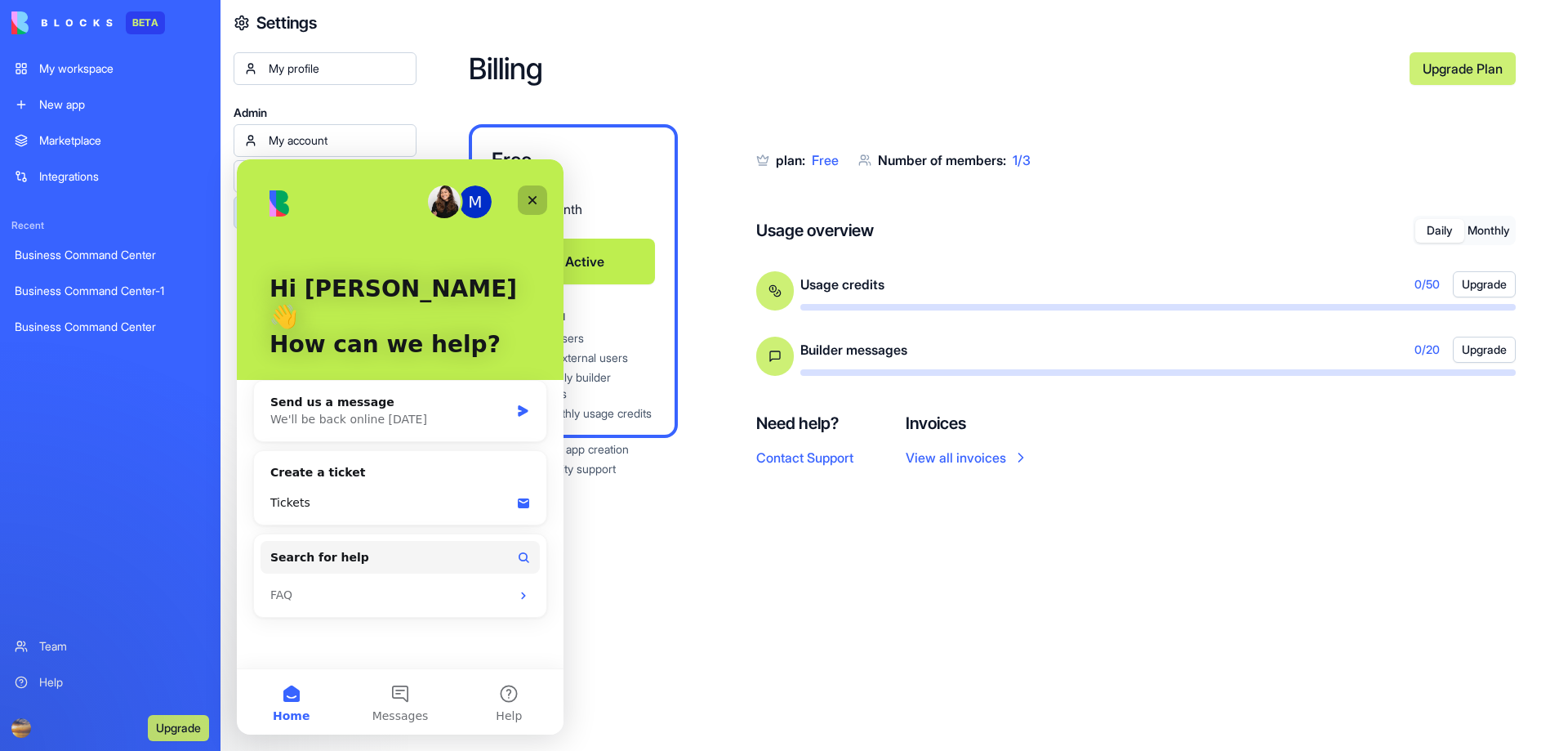
click at [526, 199] on icon "Close" at bounding box center [532, 200] width 14 height 14
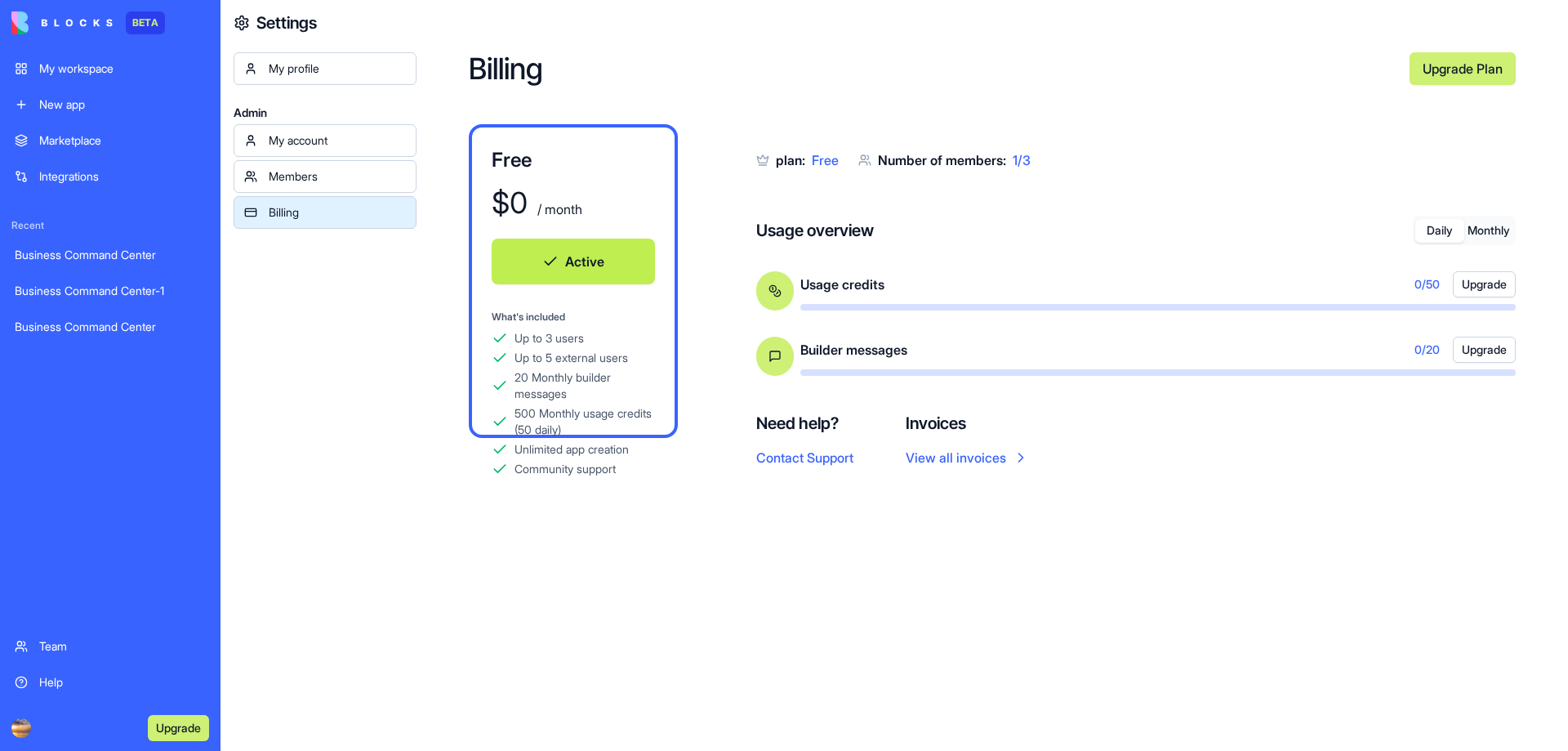
click at [33, 330] on div "Business Command Center" at bounding box center [110, 327] width 191 height 16
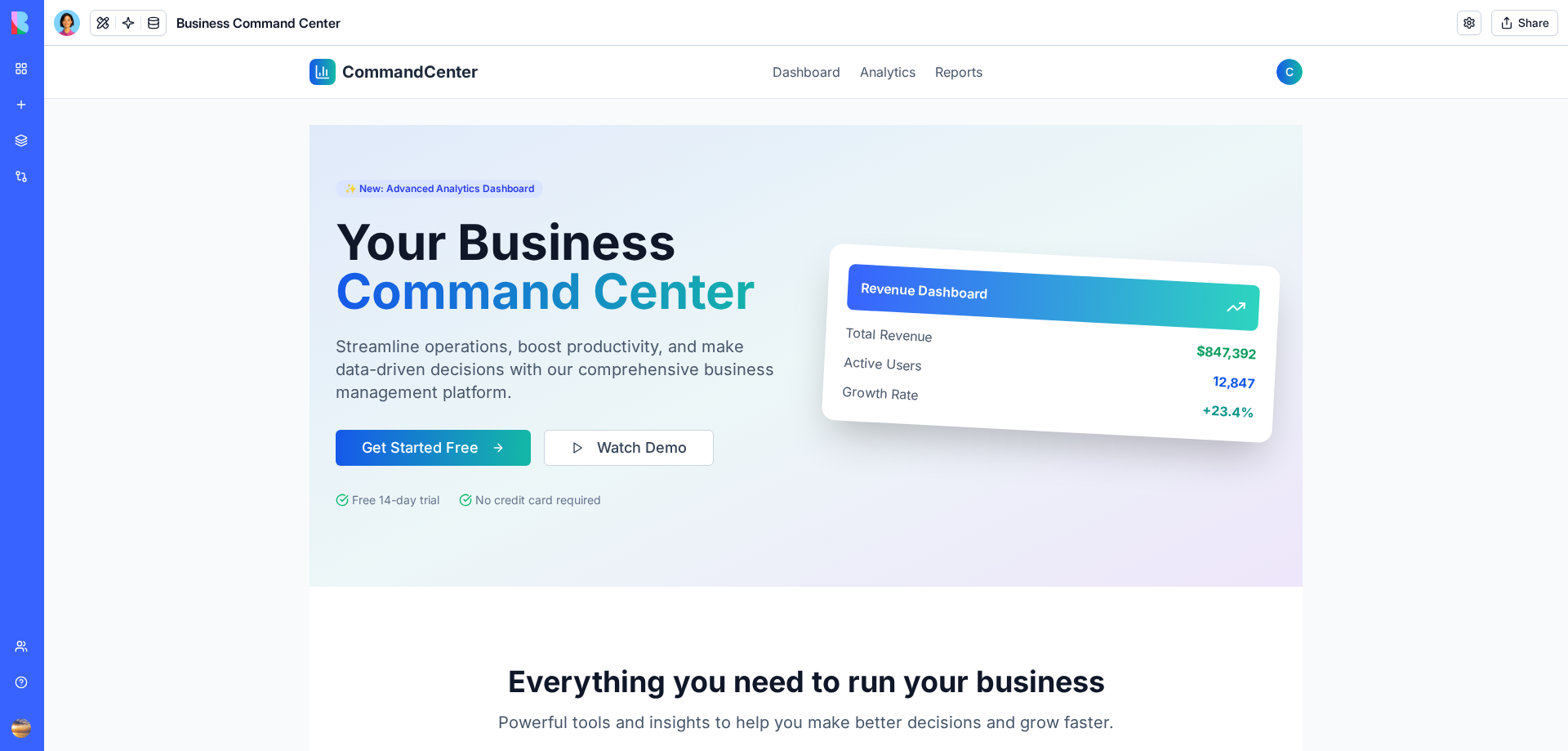
click at [60, 297] on div "Business Command Center-1" at bounding box center [37, 291] width 46 height 16
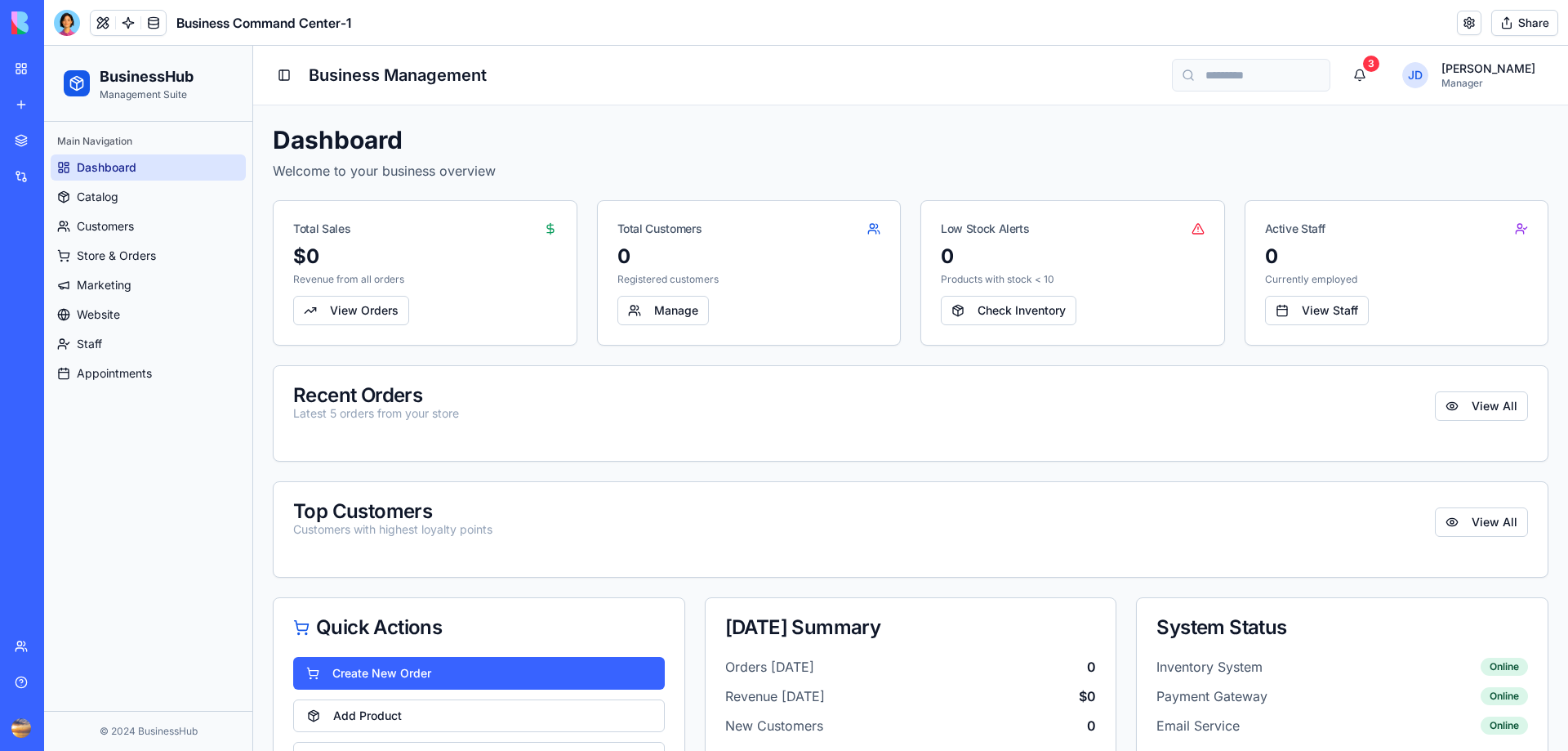
click at [60, 258] on div "Business Command Center" at bounding box center [37, 255] width 46 height 16
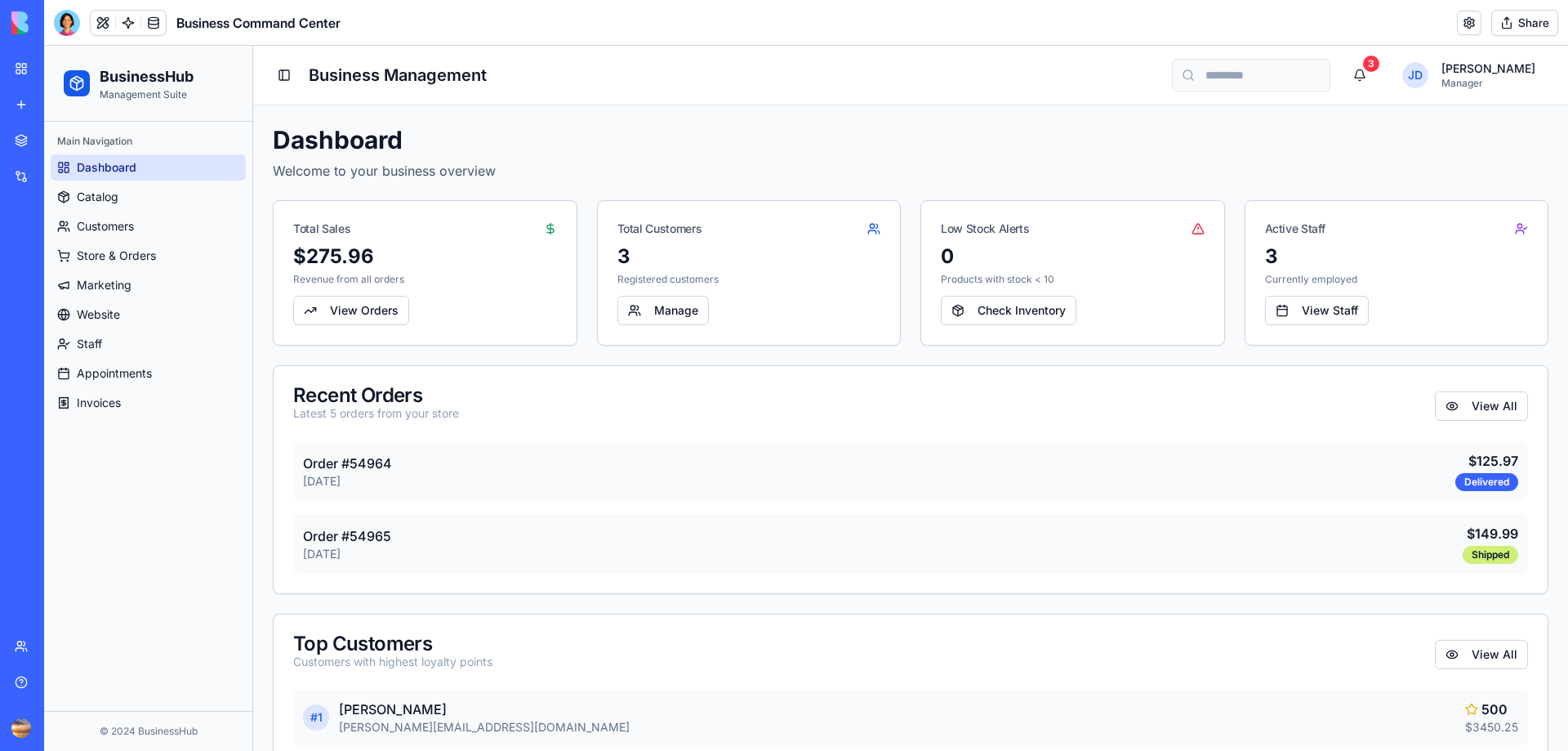
click at [60, 296] on div "Business Command Center-1" at bounding box center [37, 291] width 46 height 16
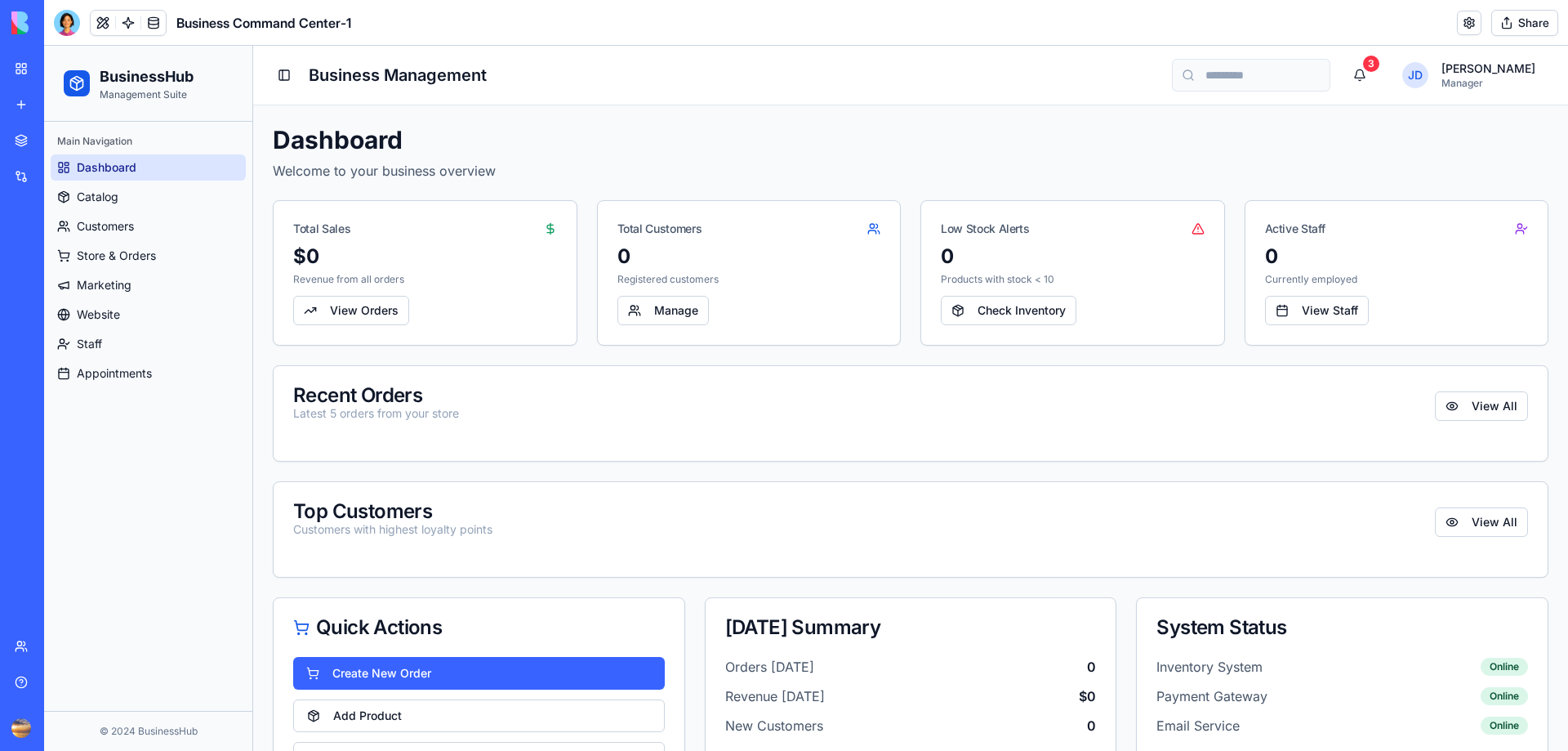
click at [60, 256] on div "Business Command Center" at bounding box center [37, 255] width 46 height 16
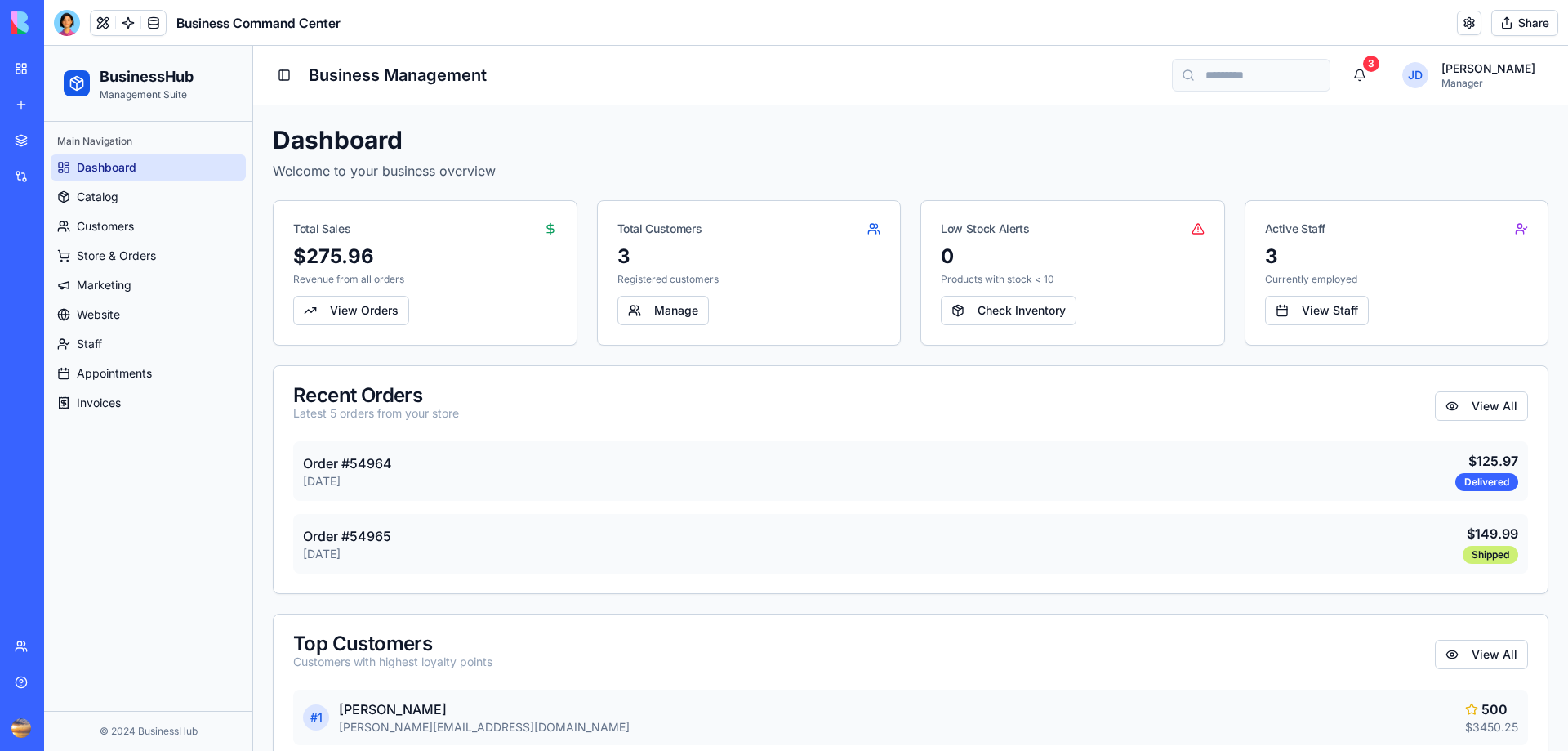
click at [60, 284] on div "Business Command Center-1" at bounding box center [37, 291] width 46 height 16
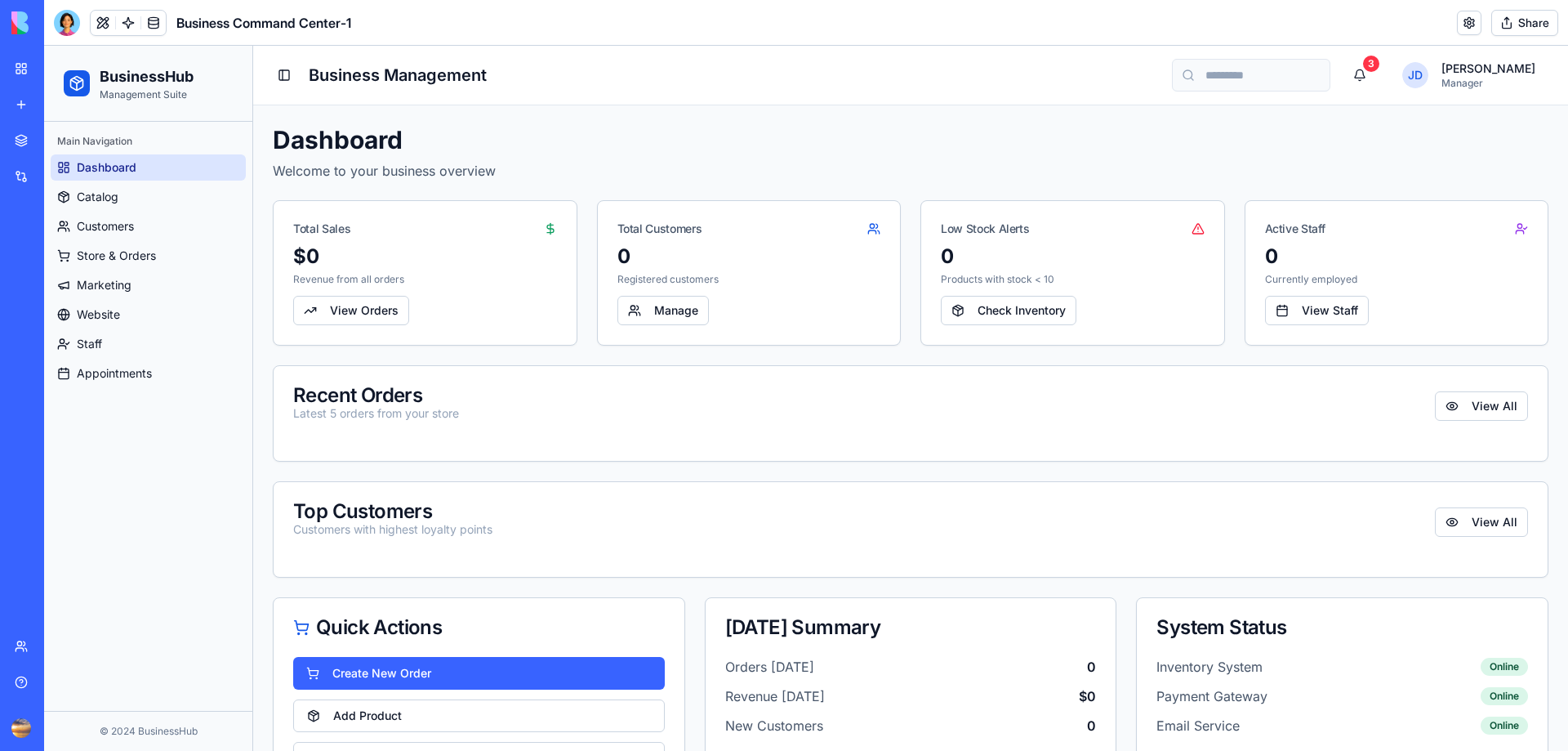
click at [60, 253] on div "Business Command Center" at bounding box center [37, 255] width 46 height 16
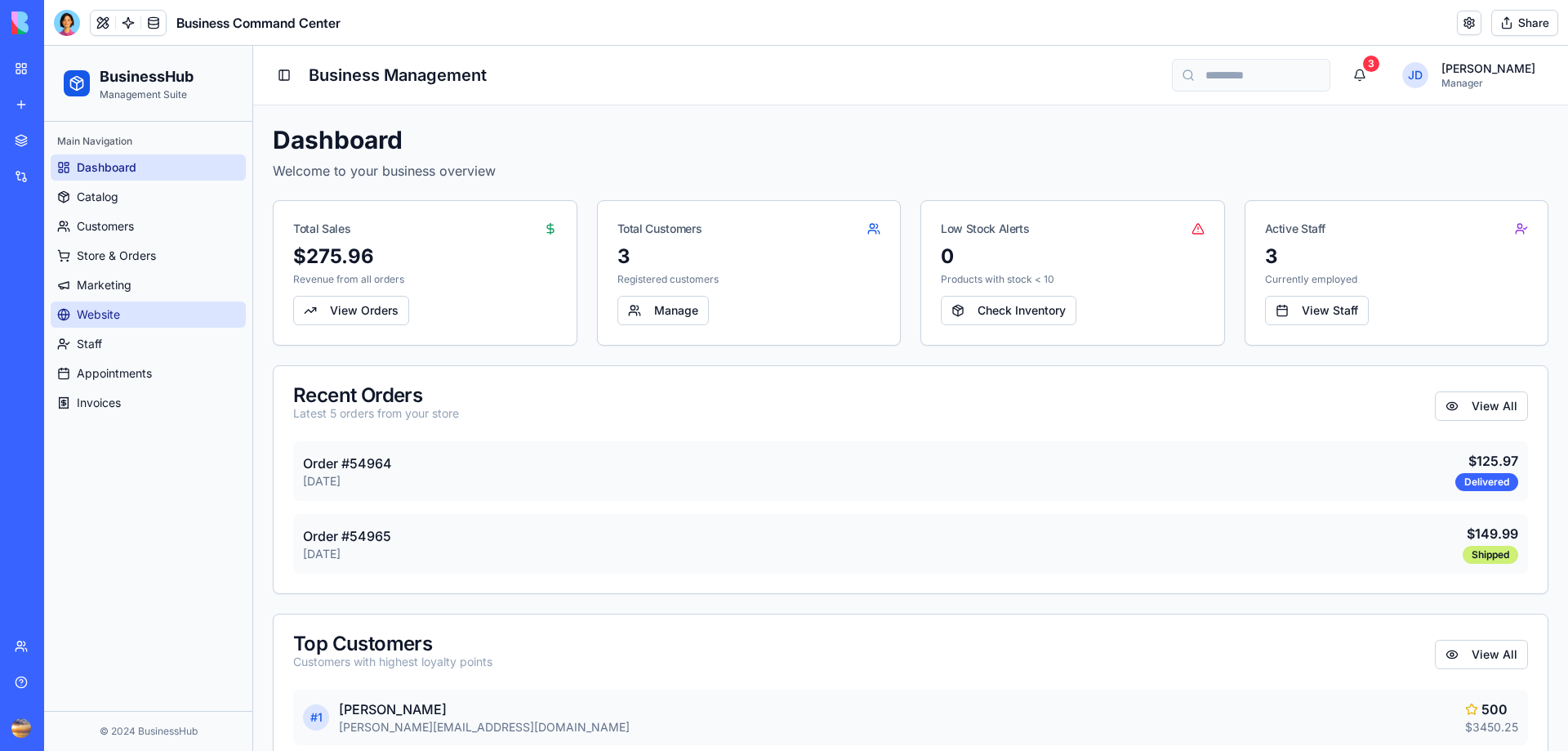
click at [119, 309] on span "Website" at bounding box center [98, 314] width 43 height 16
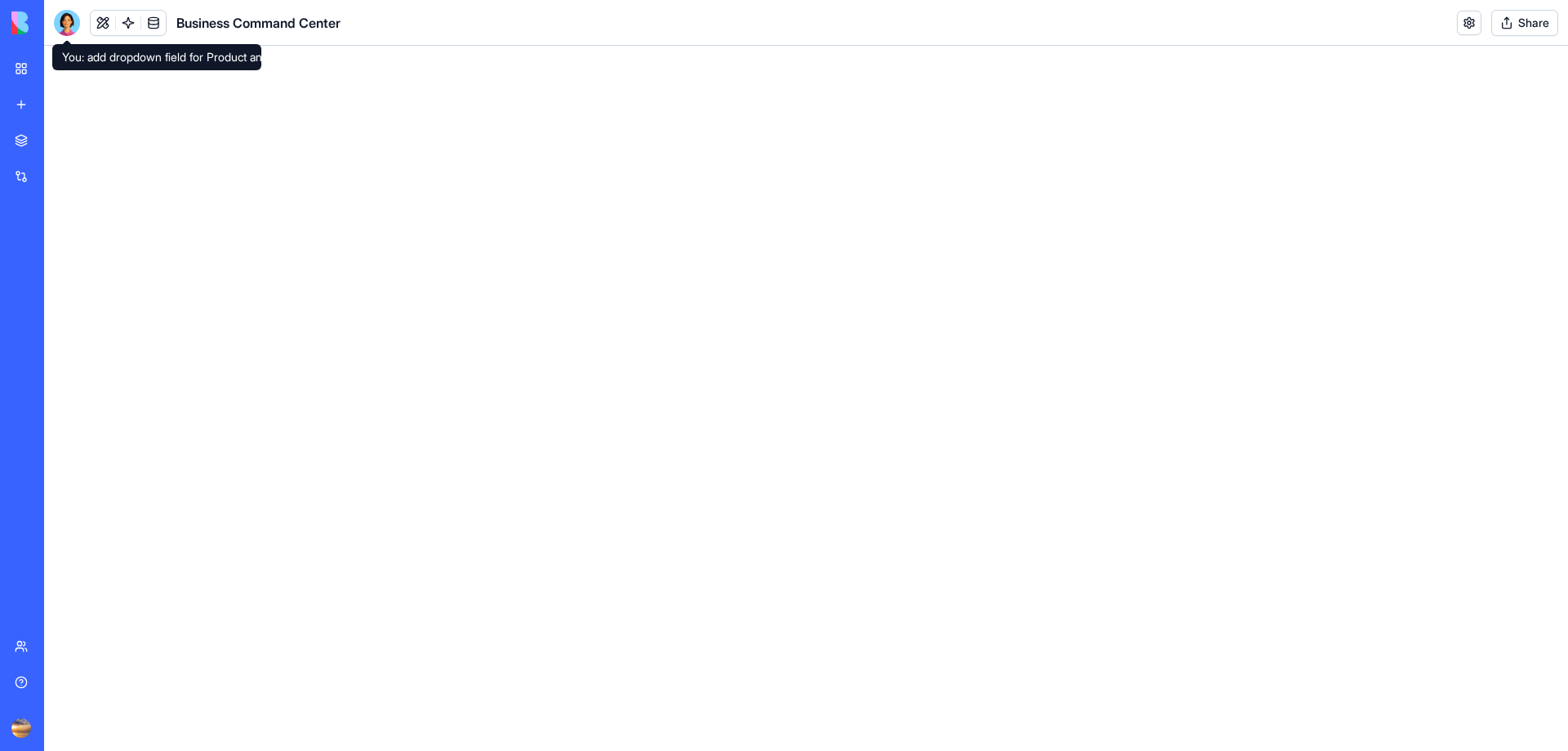
click at [71, 23] on div at bounding box center [67, 23] width 26 height 26
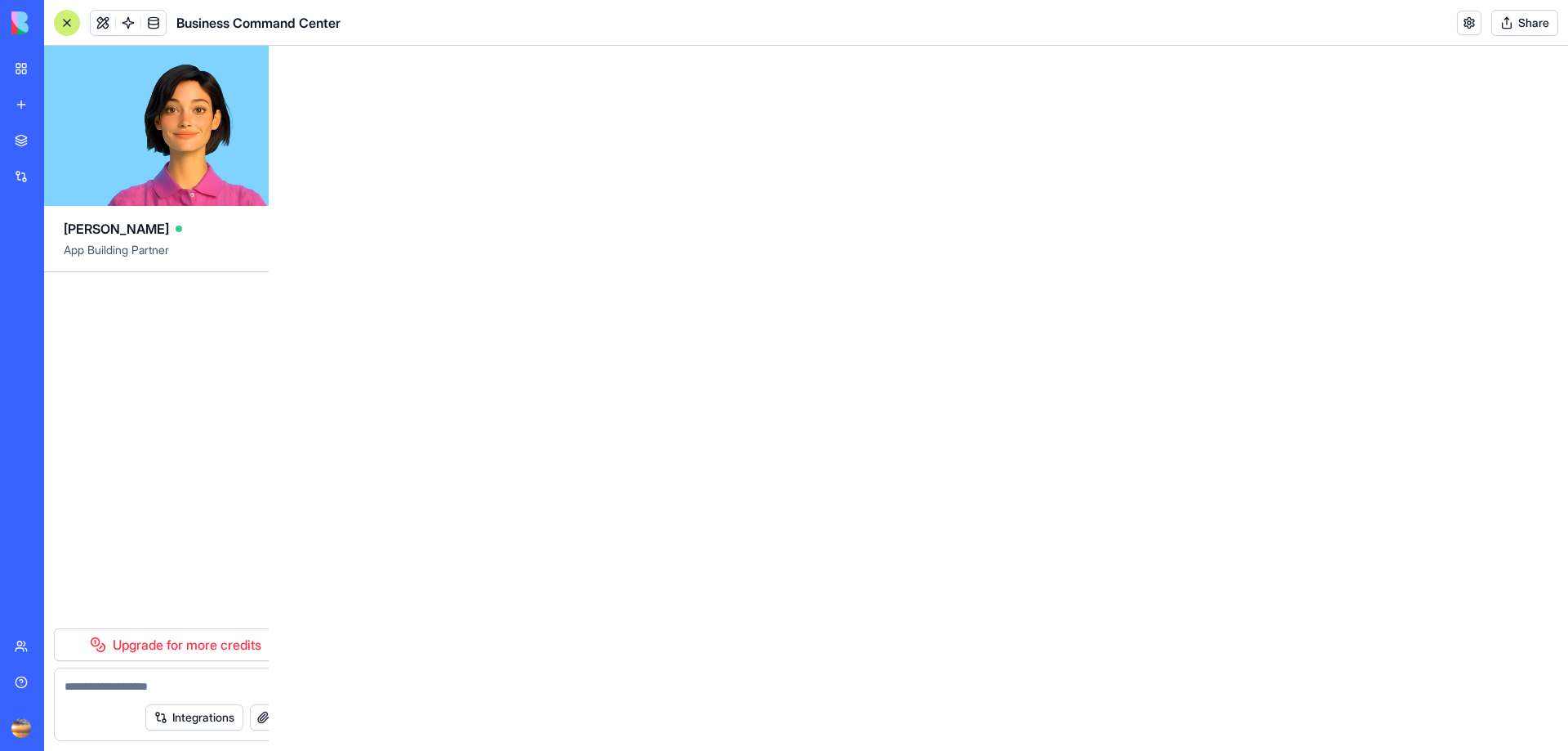
scroll to position [10793, 0]
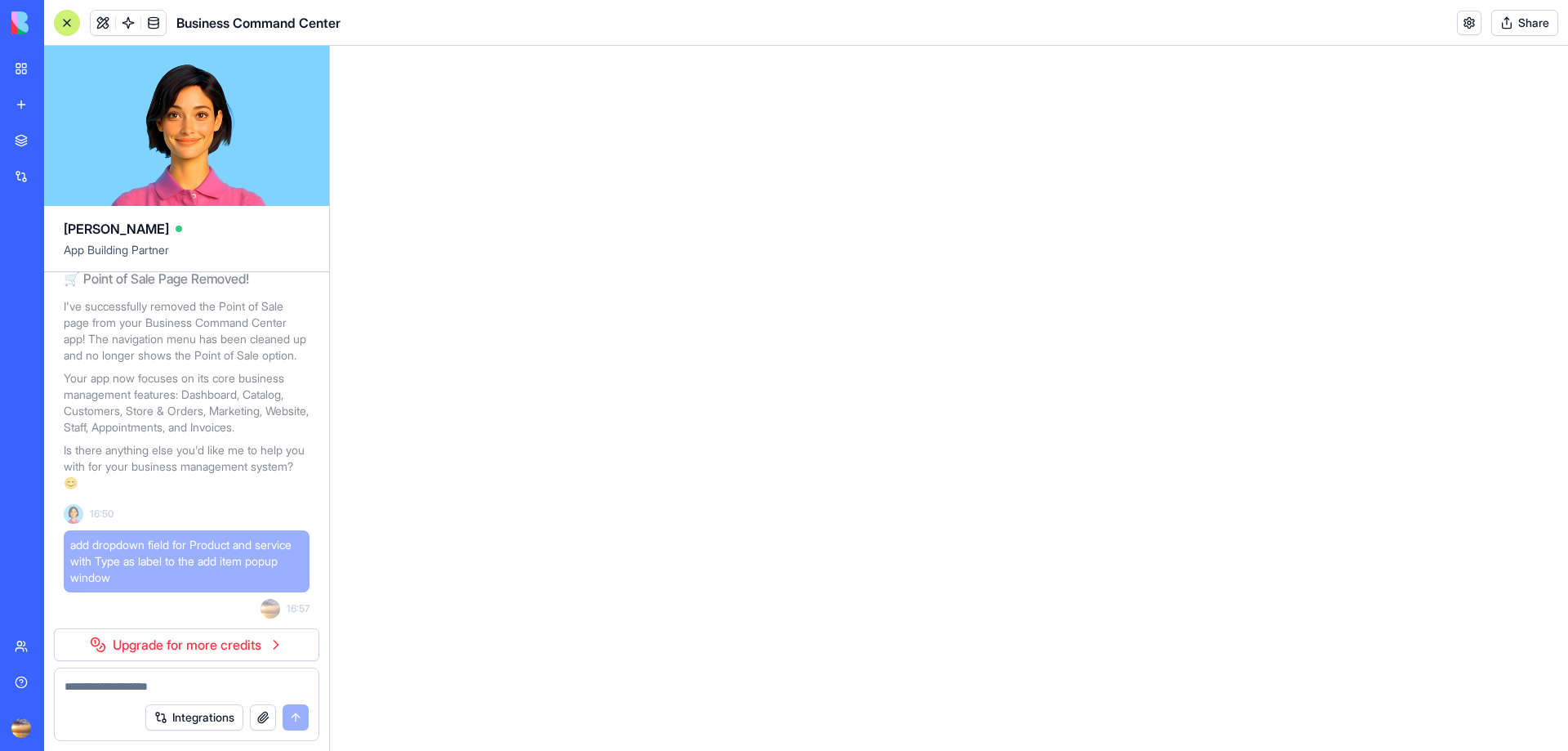
click at [169, 686] on textarea at bounding box center [186, 686] width 244 height 16
click at [271, 641] on link "Upgrade for more credits" at bounding box center [186, 645] width 266 height 32
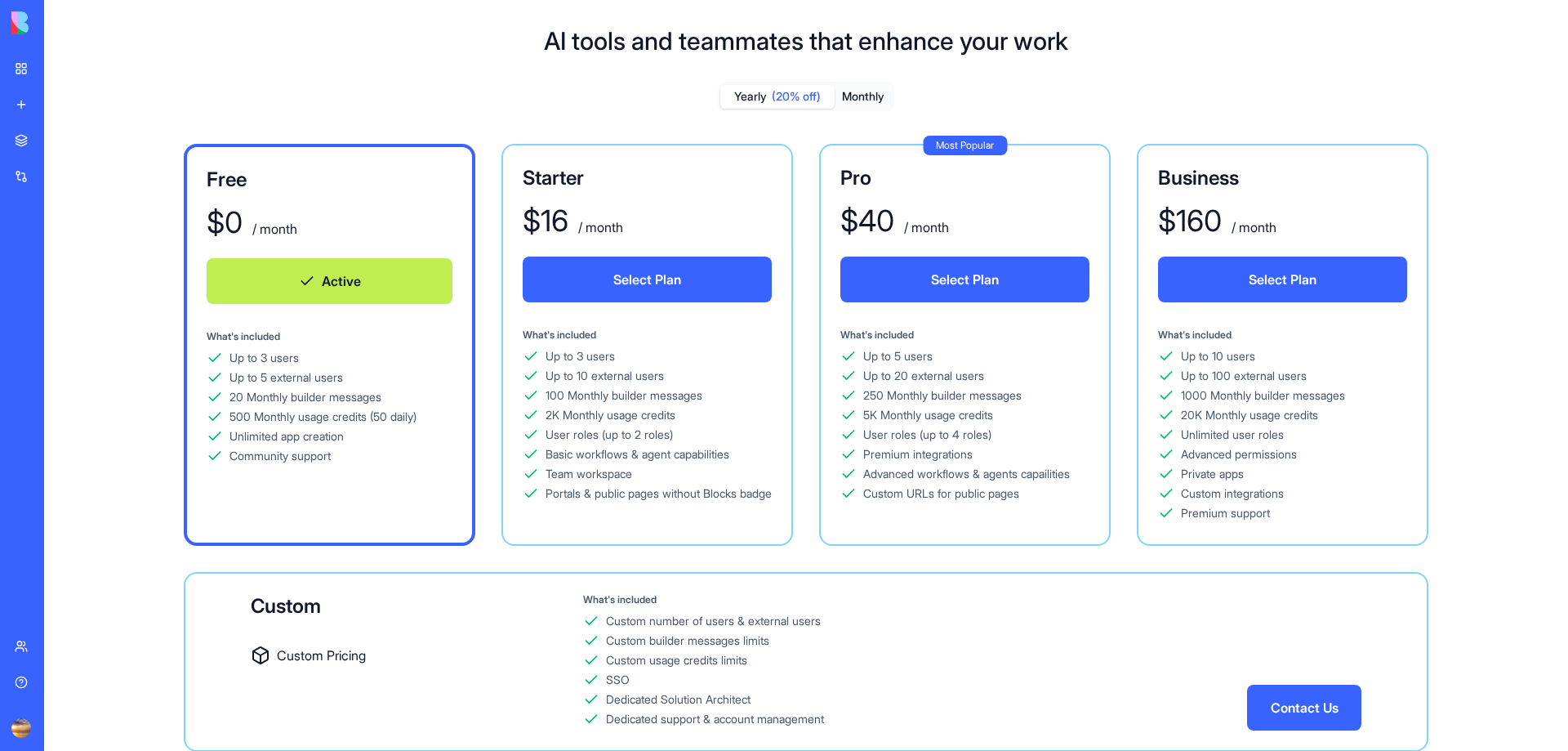
click at [60, 256] on div "Business Command Center" at bounding box center [37, 255] width 46 height 16
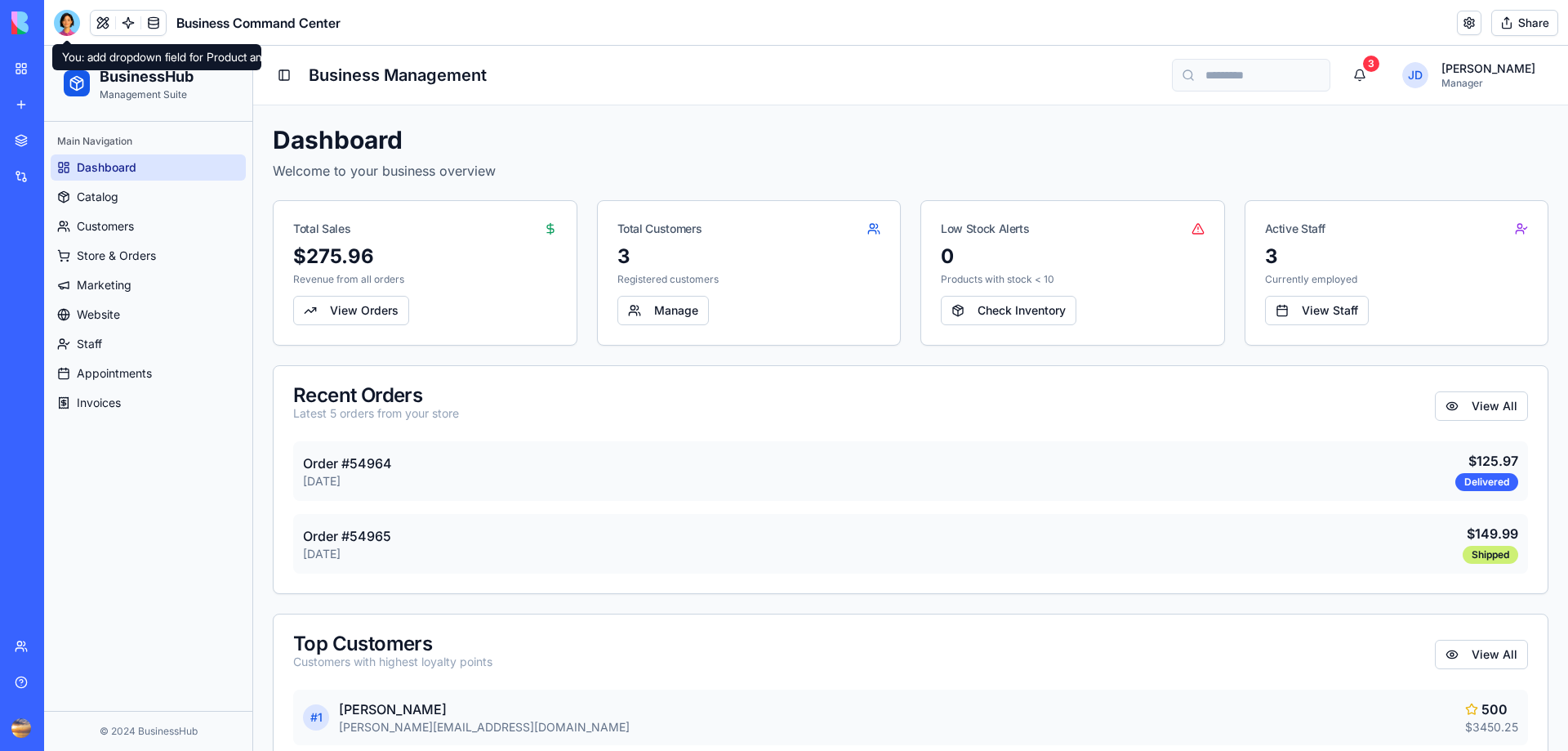
click at [66, 21] on div at bounding box center [67, 23] width 26 height 26
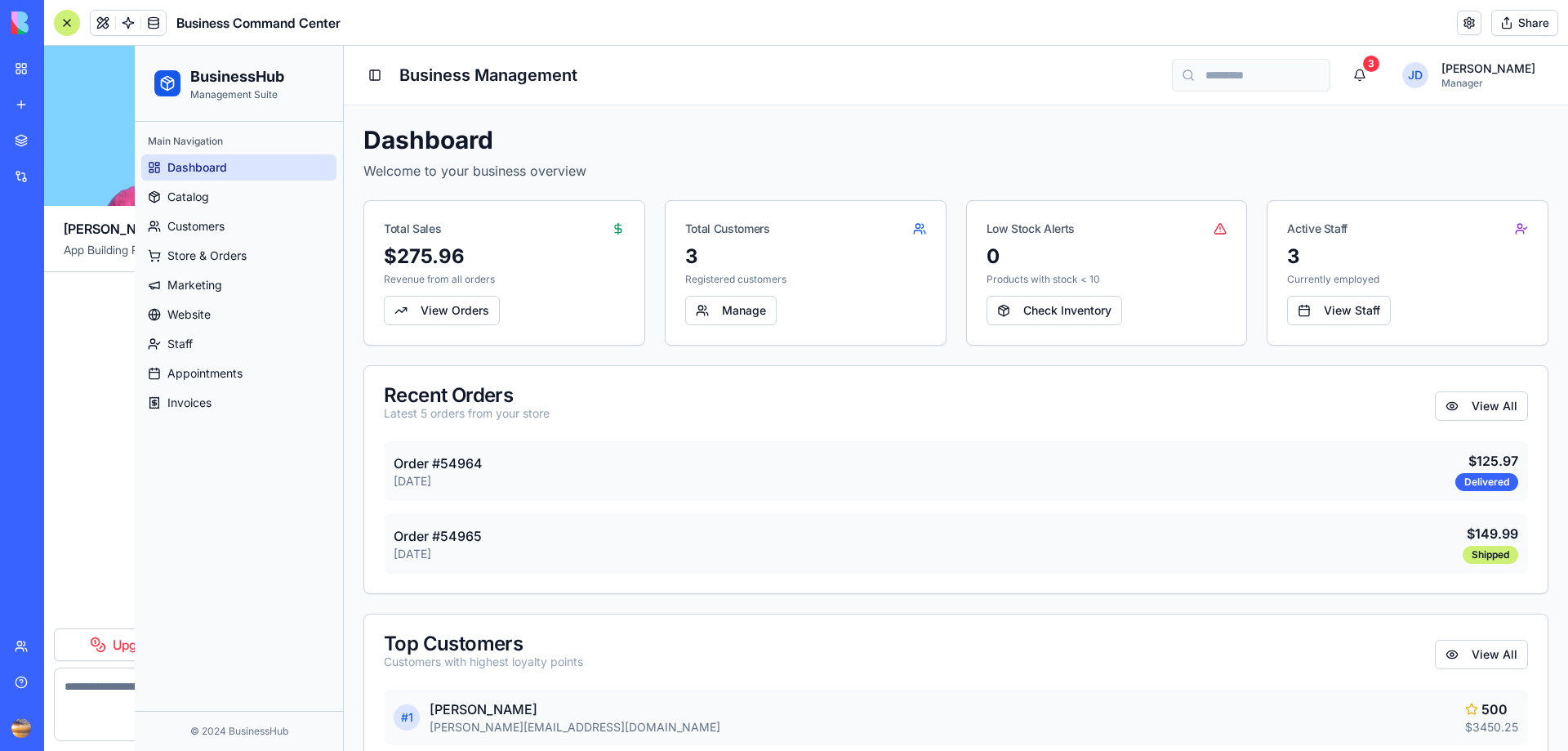
scroll to position [10793, 0]
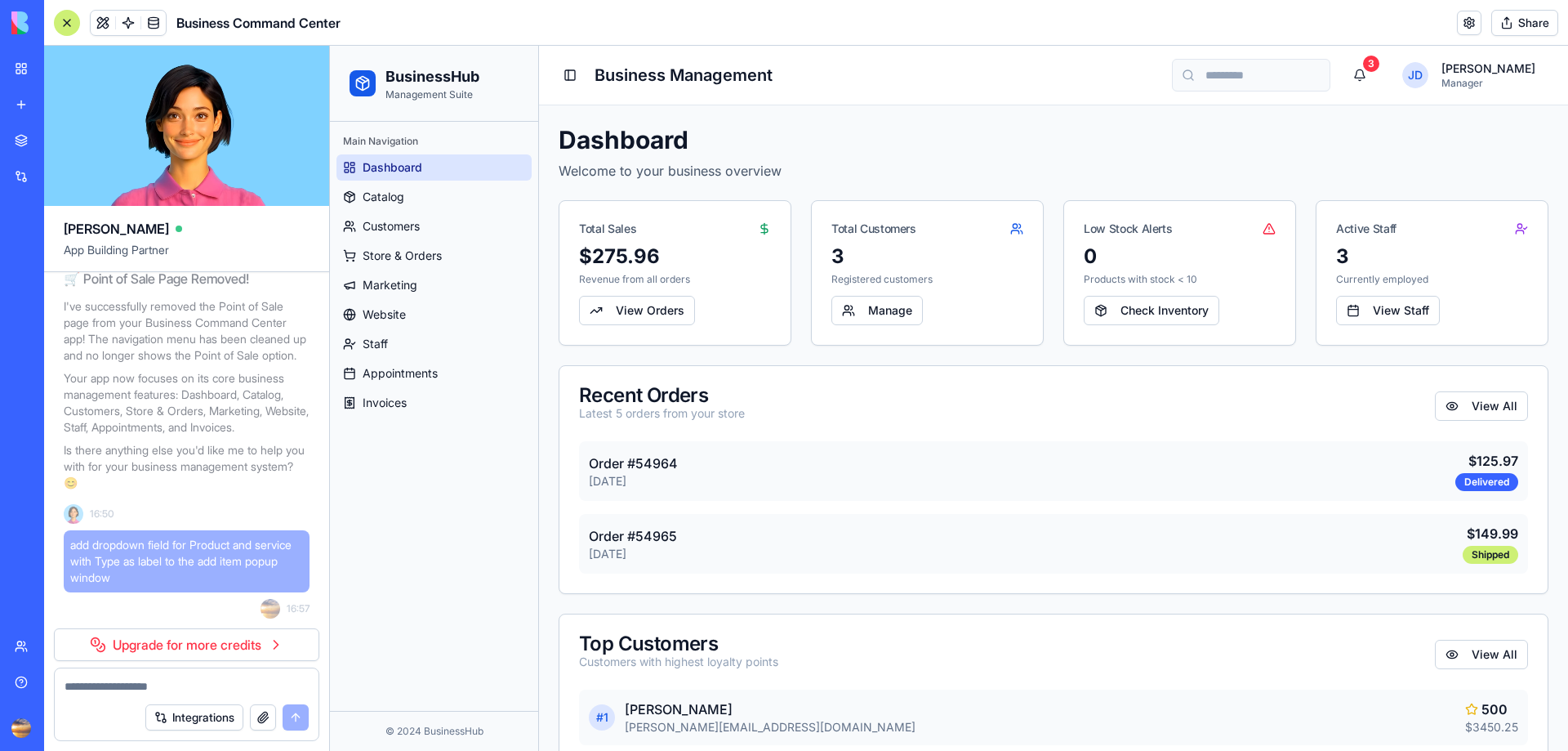
click at [60, 104] on div "New app" at bounding box center [50, 104] width 22 height 16
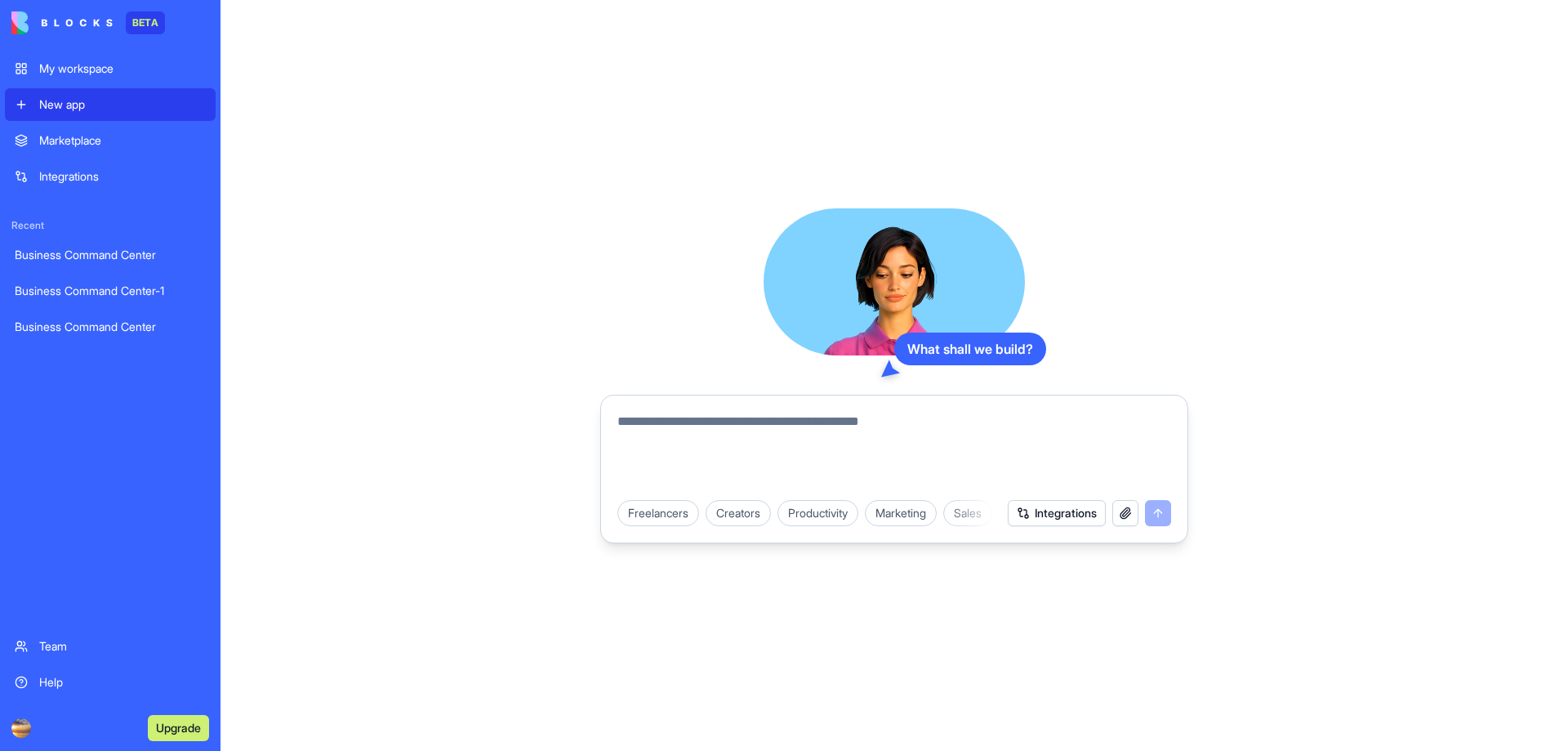
click at [664, 430] on textarea at bounding box center [894, 450] width 554 height 78
click at [772, 418] on textarea "**********" at bounding box center [894, 450] width 554 height 78
type textarea "**********"
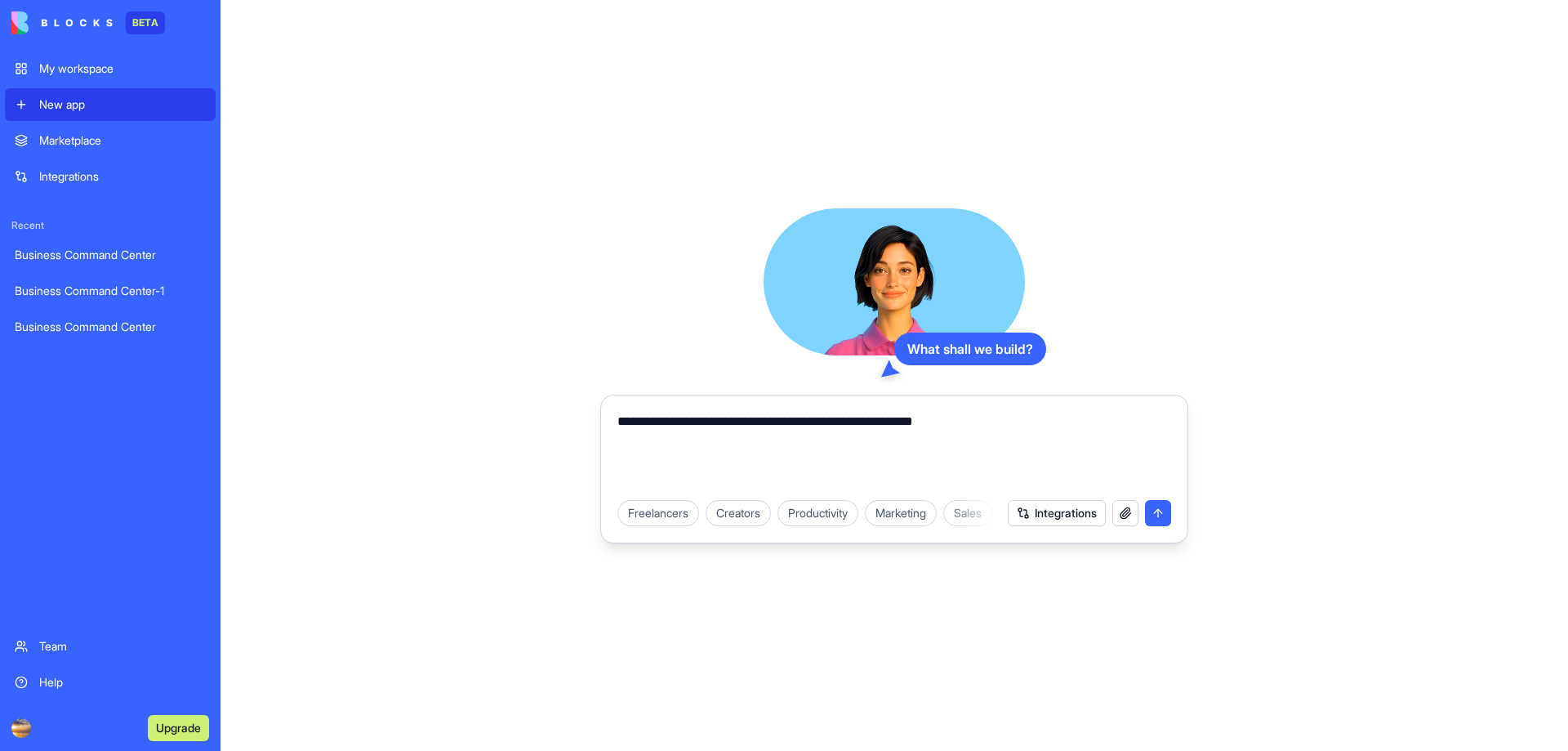
click at [1161, 505] on button "submit" at bounding box center [1158, 512] width 26 height 26
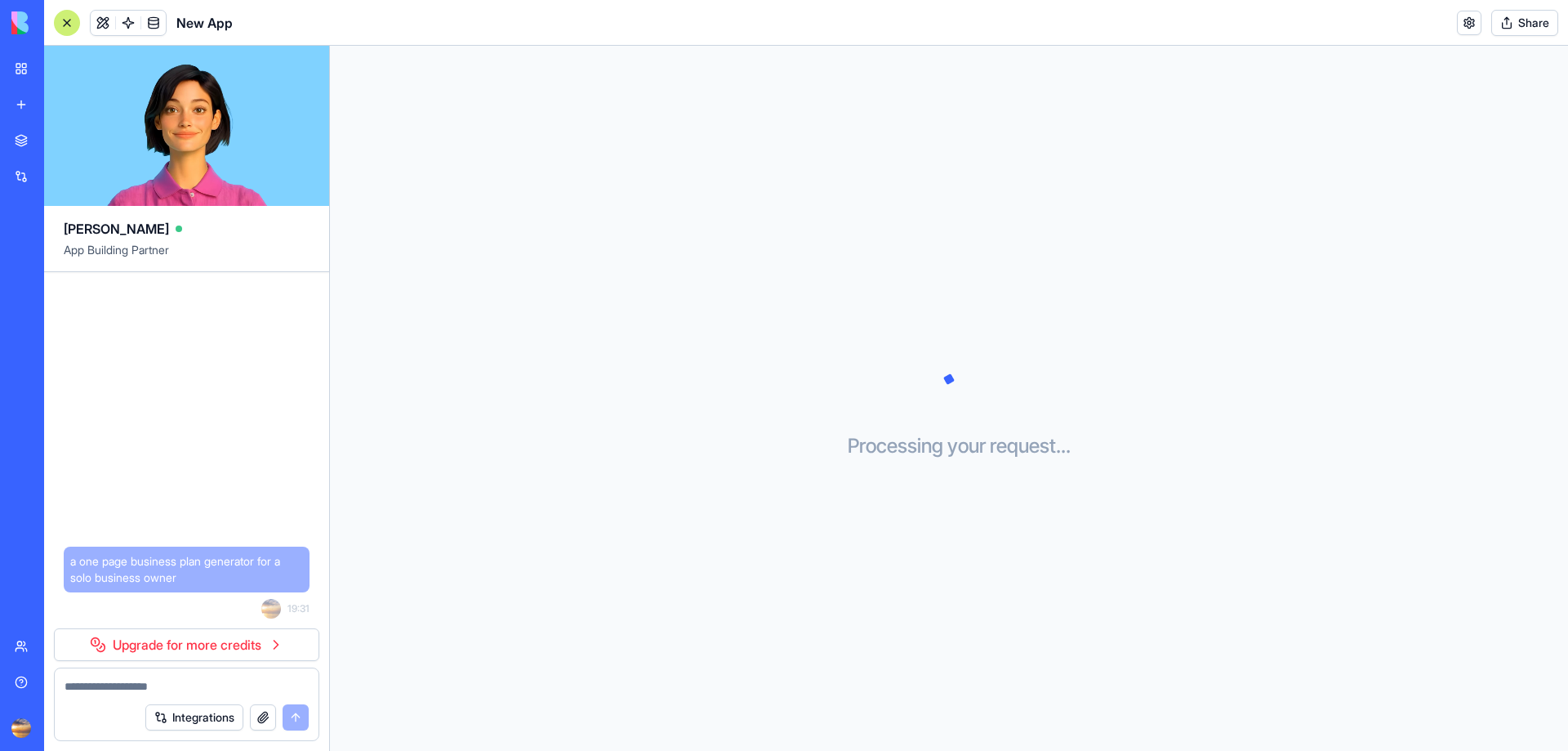
click at [70, 23] on div at bounding box center [67, 23] width 26 height 26
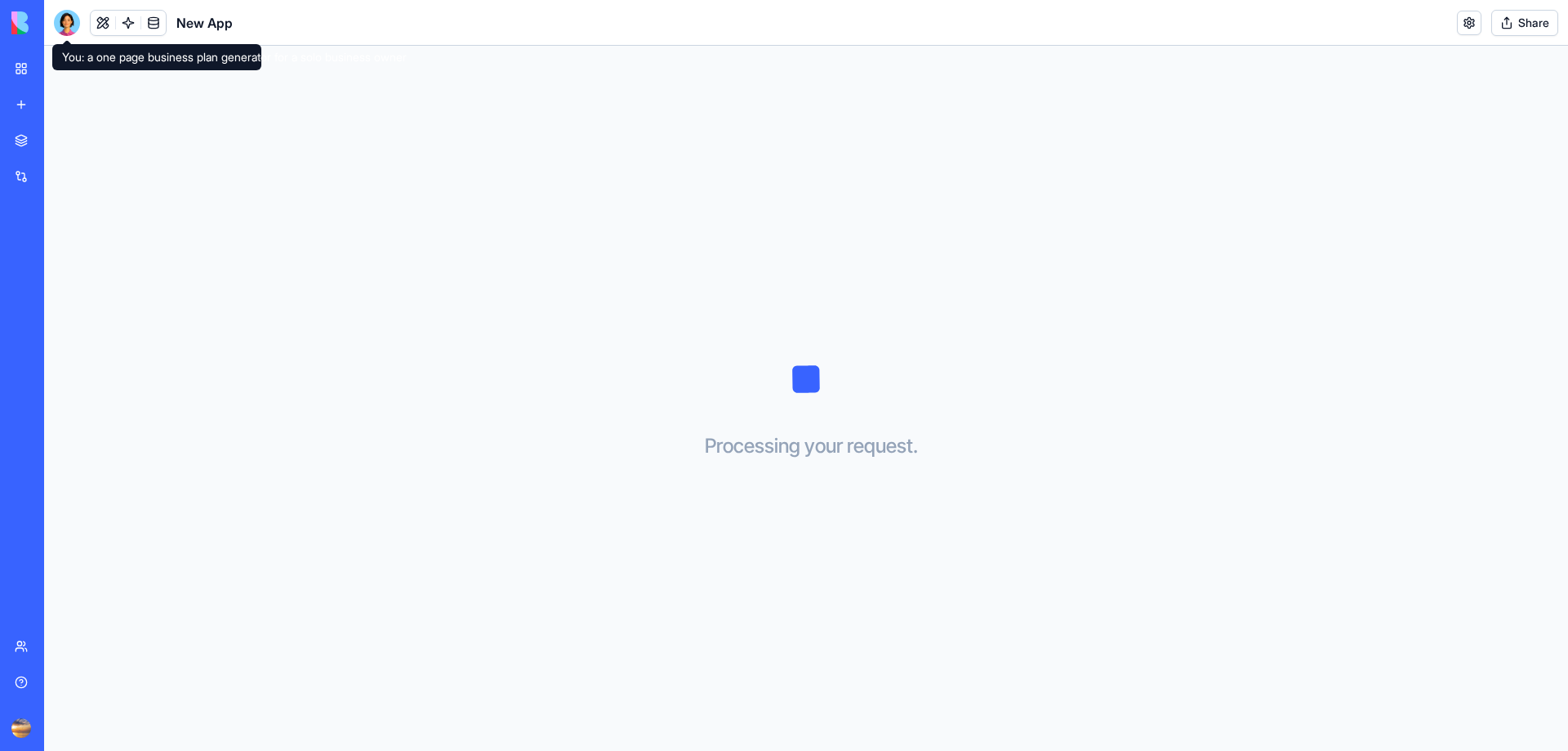
click at [66, 21] on div at bounding box center [67, 23] width 26 height 26
